Goal: Check status

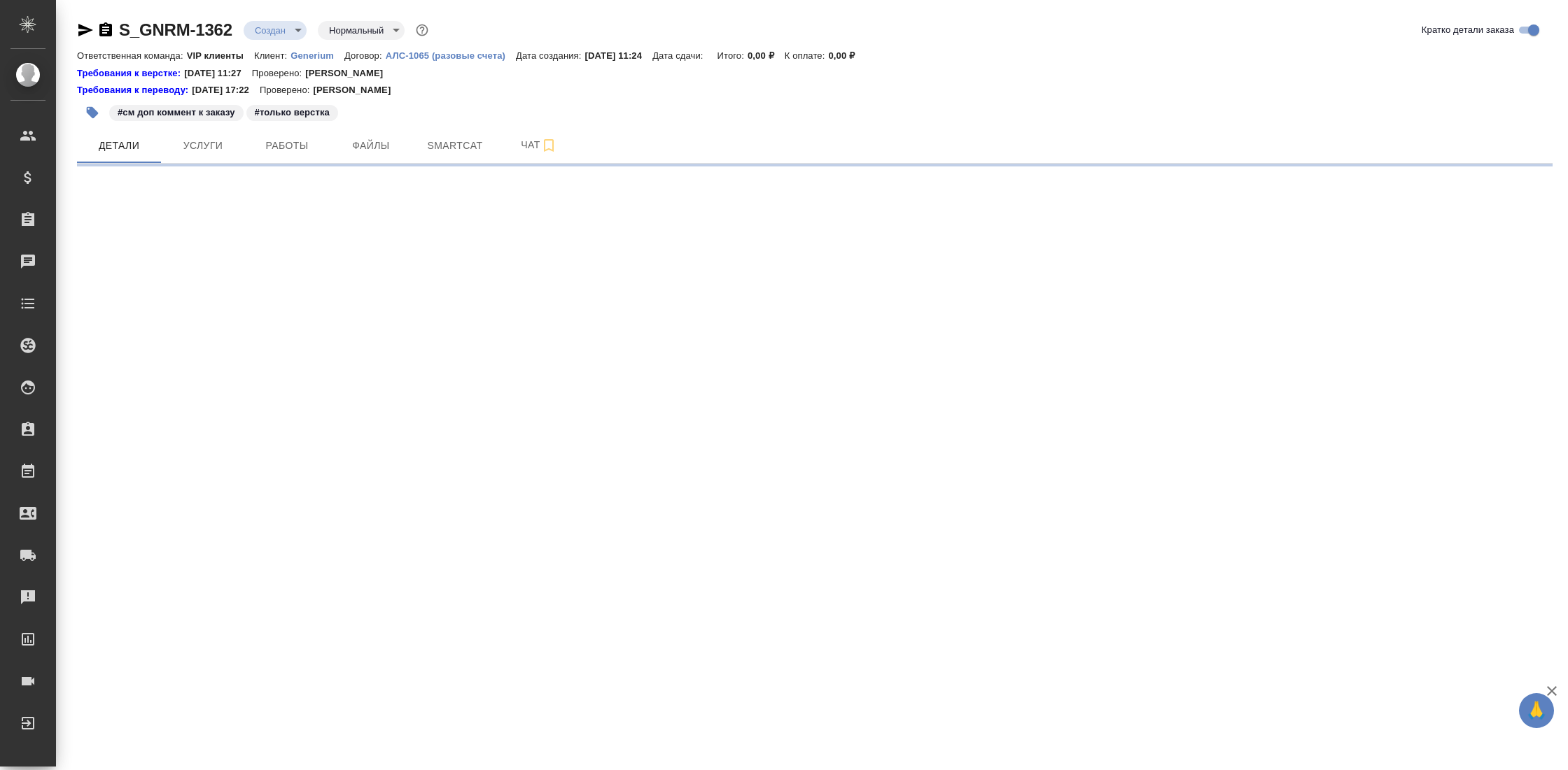
select select "RU"
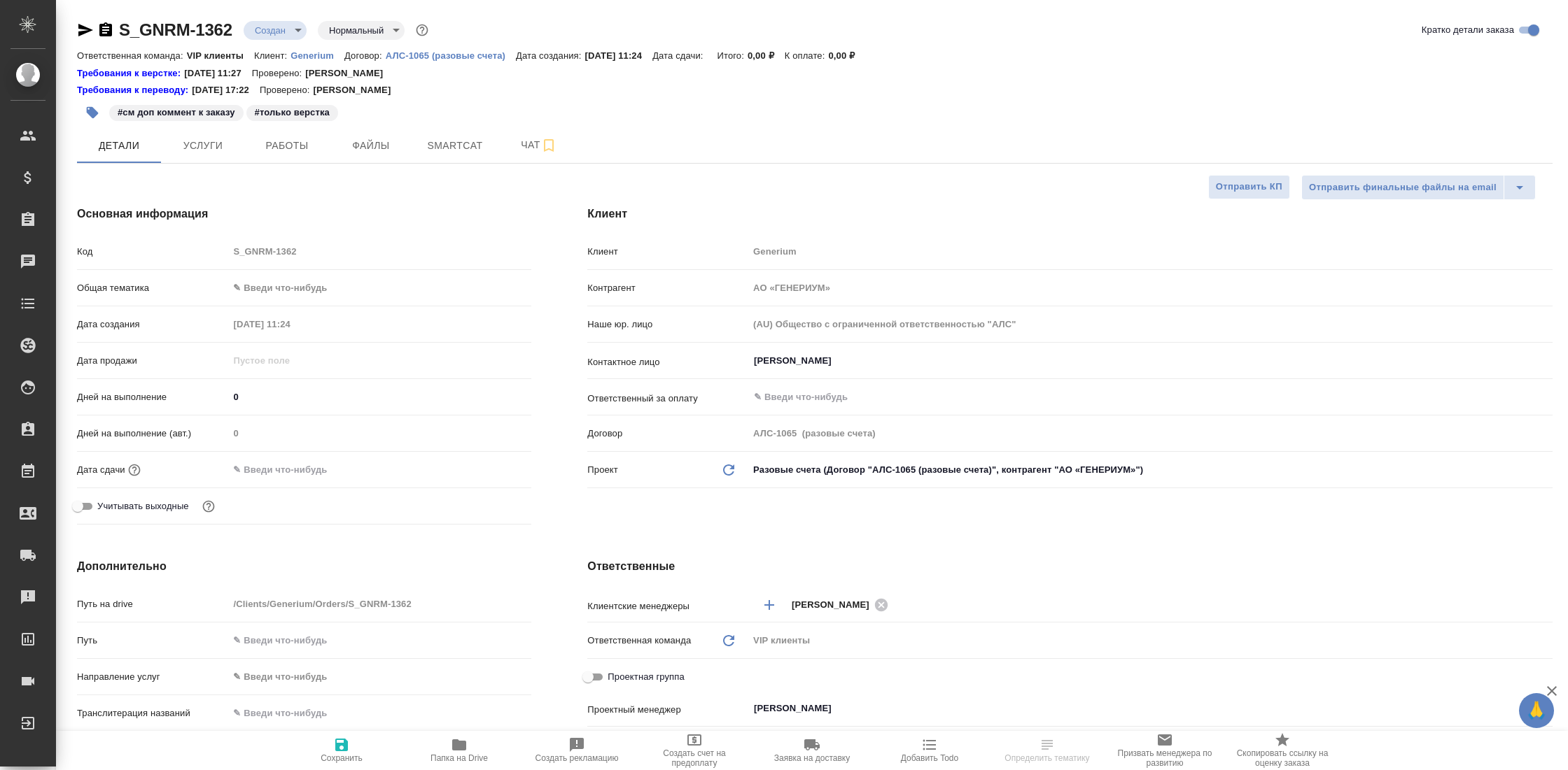
type textarea "x"
select select "RU"
type textarea "x"
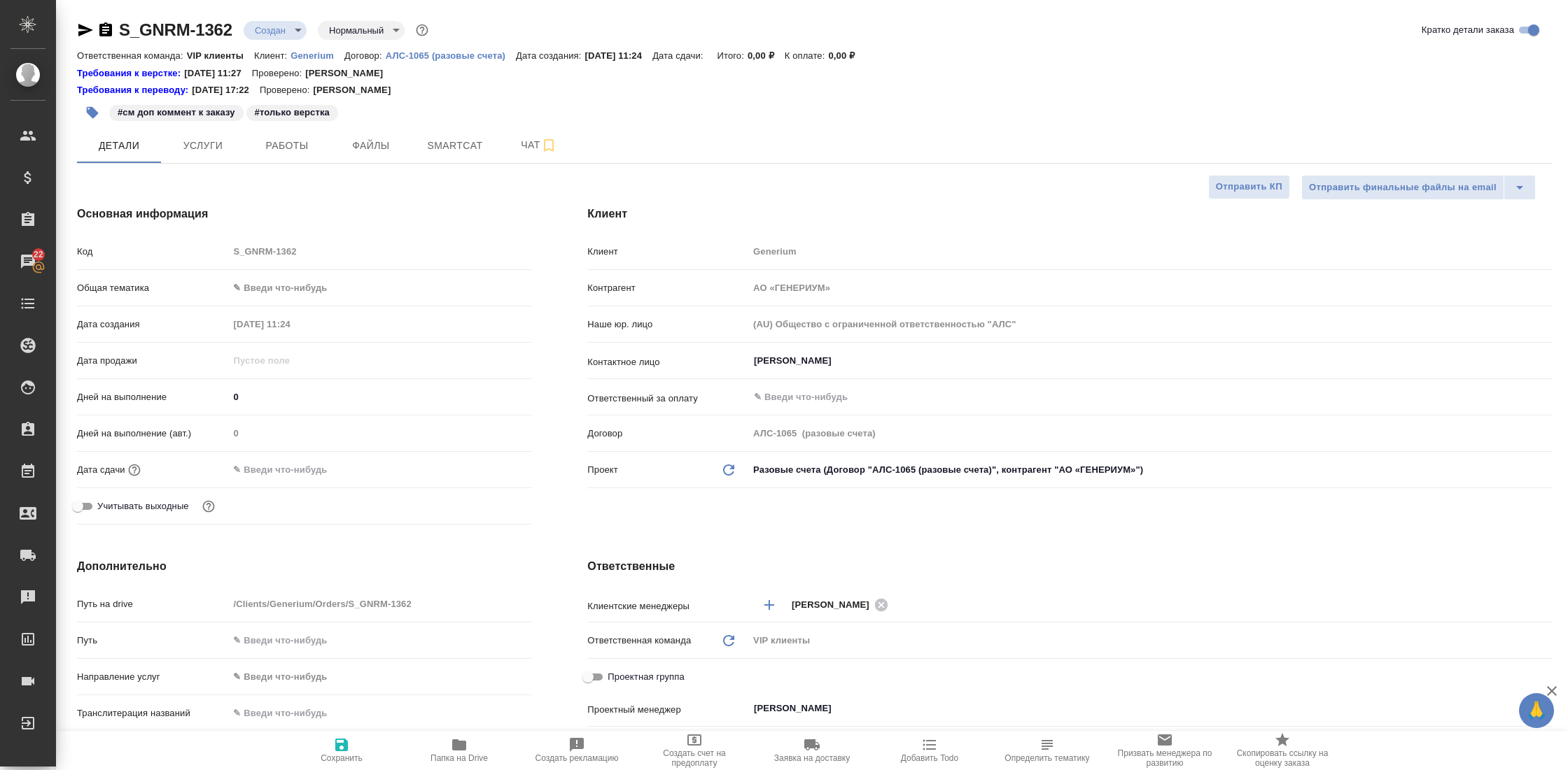
type textarea "x"
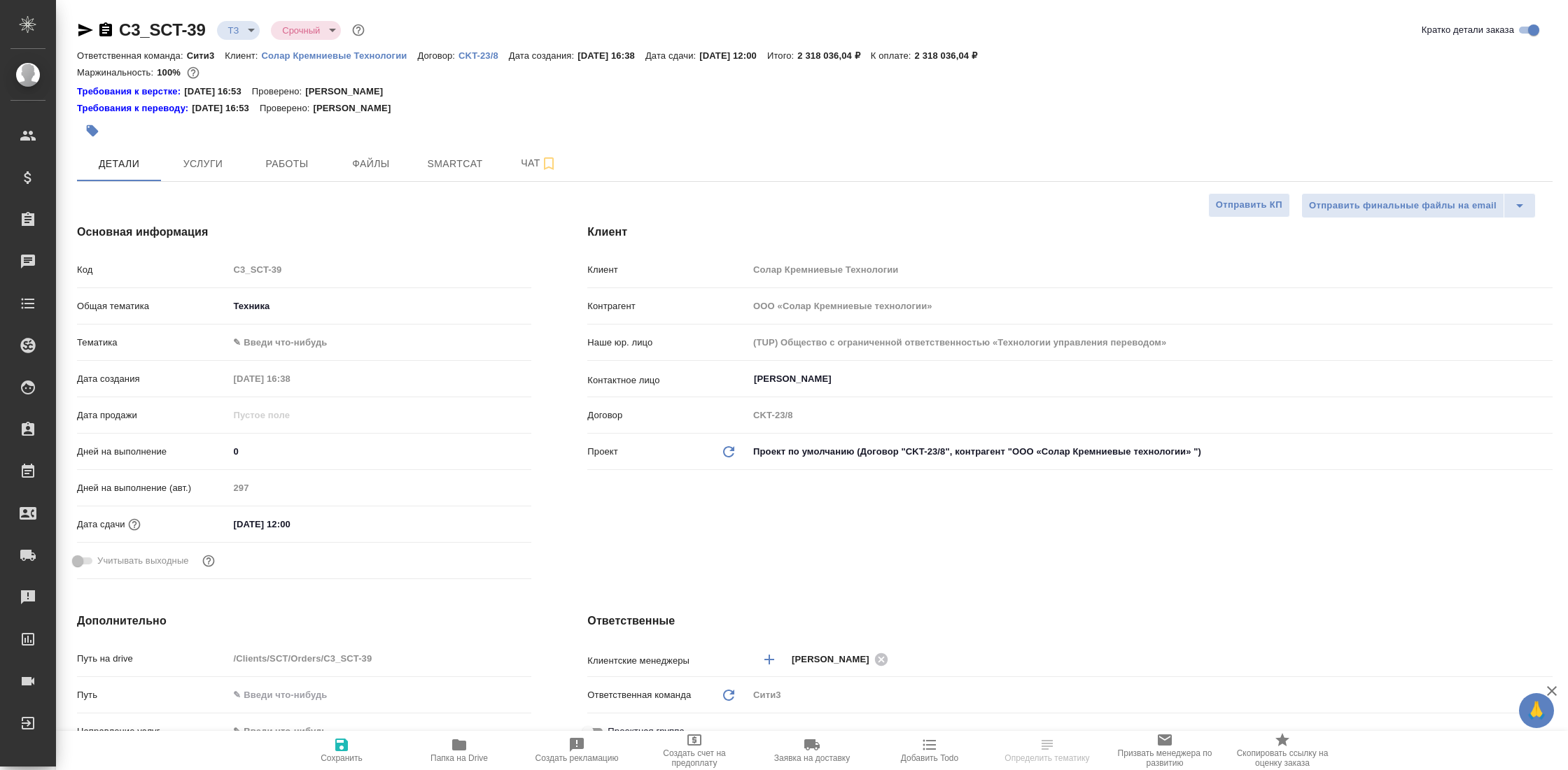
select select "RU"
type textarea "x"
